Goal: Task Accomplishment & Management: Manage account settings

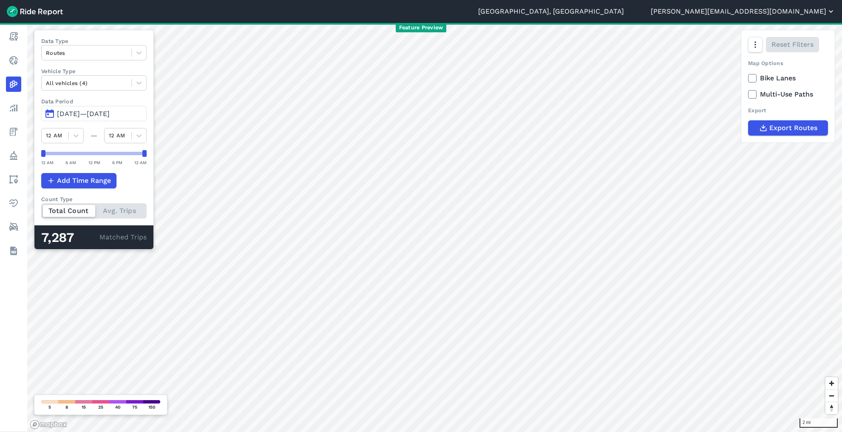
click at [789, 15] on button "[PERSON_NAME][EMAIL_ADDRESS][DOMAIN_NAME]" at bounding box center [743, 11] width 185 height 10
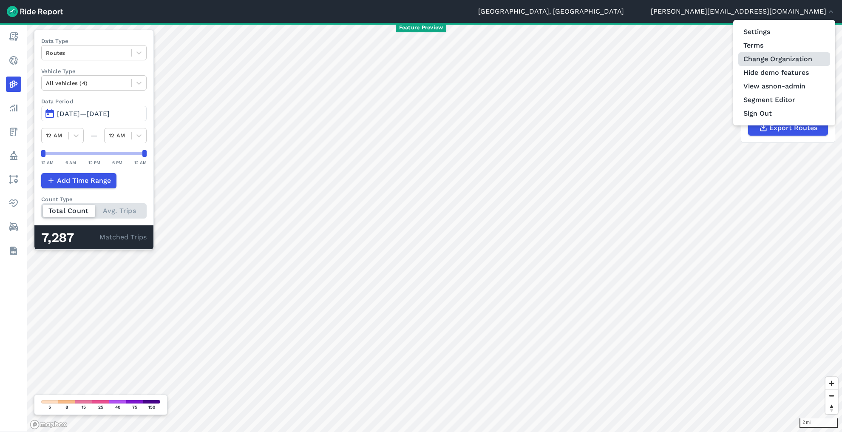
click at [776, 58] on link "Change Organization" at bounding box center [785, 59] width 92 height 14
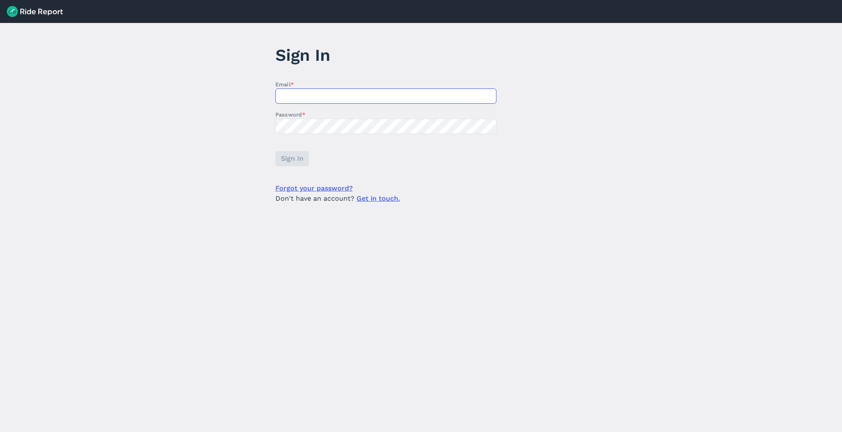
type input "[PERSON_NAME][EMAIL_ADDRESS][DOMAIN_NAME]"
click at [292, 164] on button "Sign In" at bounding box center [292, 158] width 34 height 15
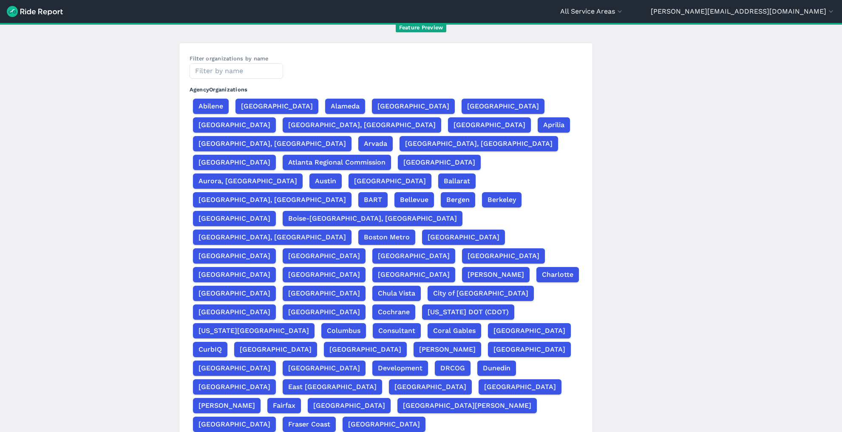
scroll to position [62, 0]
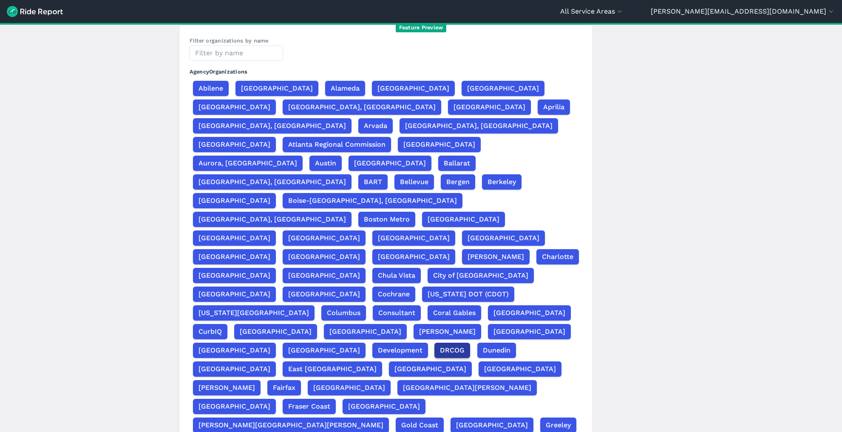
click at [440, 345] on span "DRCOG" at bounding box center [452, 350] width 25 height 10
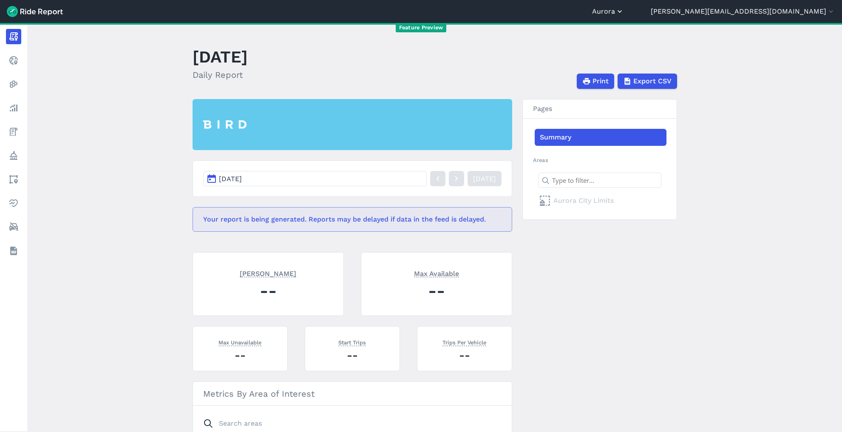
click at [624, 14] on button "Aurora" at bounding box center [608, 11] width 32 height 10
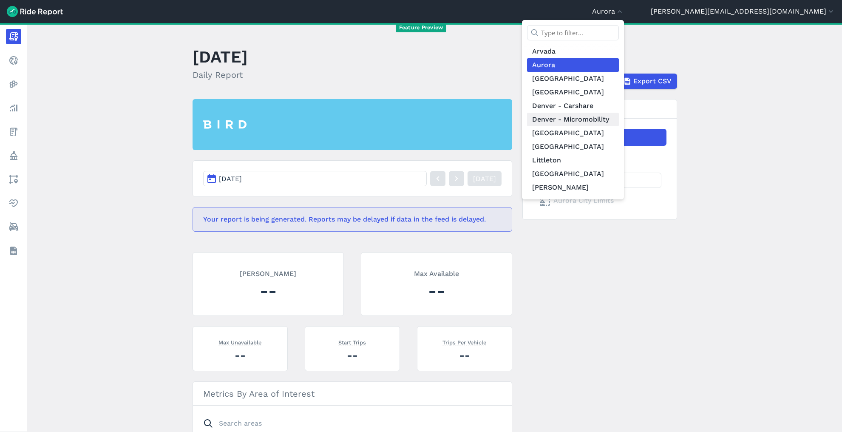
click at [619, 122] on link "Denver - Micromobility" at bounding box center [573, 120] width 92 height 14
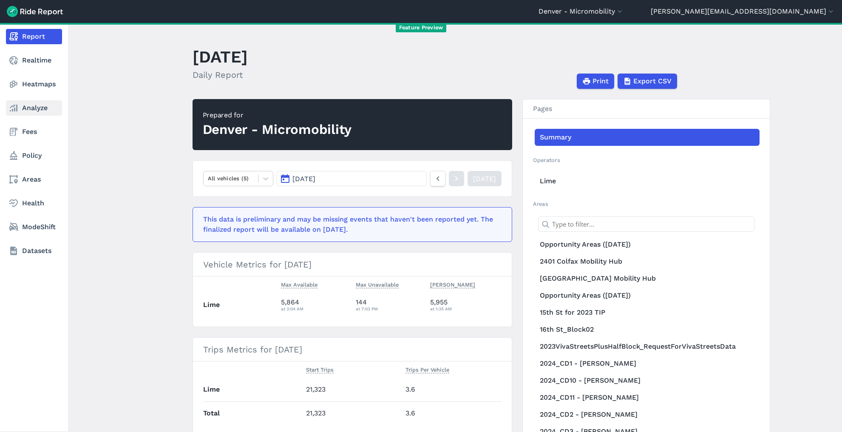
click at [33, 107] on link "Analyze" at bounding box center [34, 107] width 56 height 15
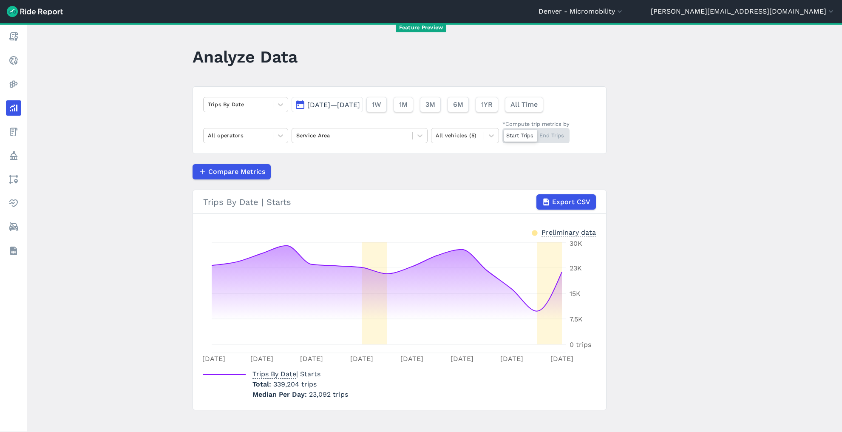
click at [338, 110] on button "[DATE]—[DATE]" at bounding box center [327, 104] width 71 height 15
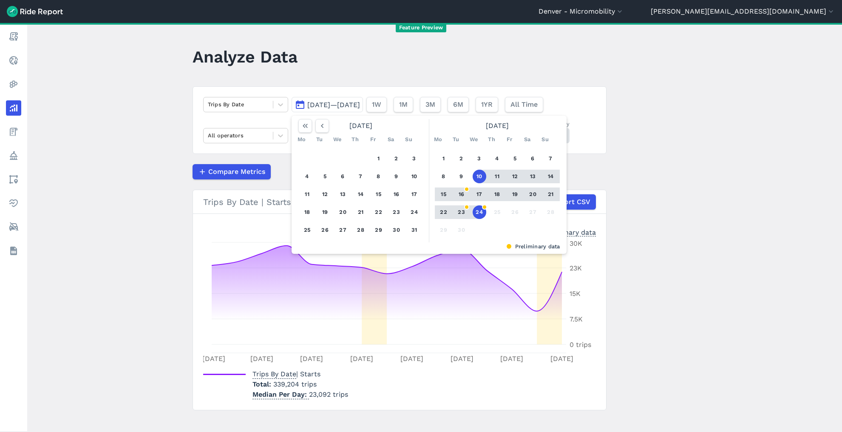
click at [110, 105] on main "Analyze Data Trips By Date [DATE]—[DATE] [DATE] Mo Tu We Th Fr Sa Su 1 2 3 4 5 …" at bounding box center [434, 227] width 815 height 409
